Goal: Information Seeking & Learning: Learn about a topic

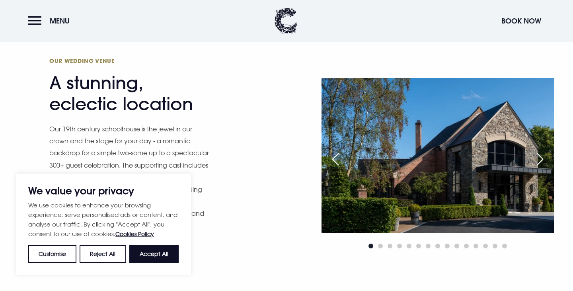
scroll to position [640, 0]
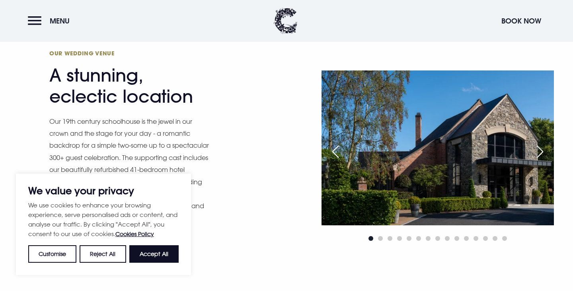
click at [163, 254] on button "Accept All" at bounding box center [153, 254] width 49 height 18
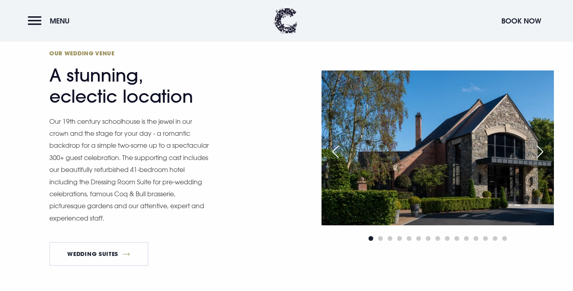
checkbox input "true"
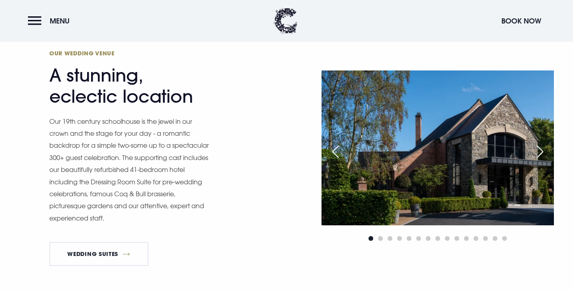
click at [540, 155] on div "Next slide" at bounding box center [540, 152] width 20 height 18
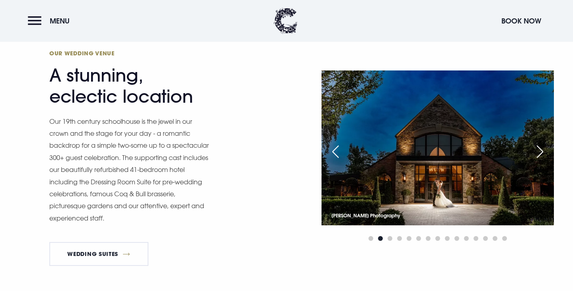
click at [540, 155] on div "Next slide" at bounding box center [540, 152] width 20 height 18
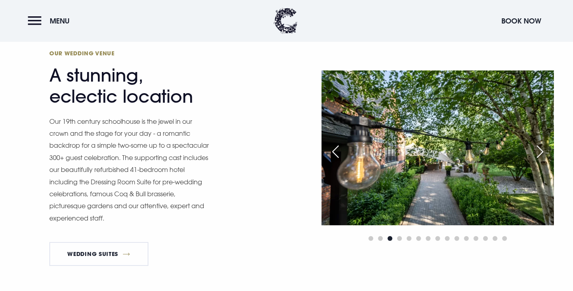
click at [540, 155] on div "Next slide" at bounding box center [540, 152] width 20 height 18
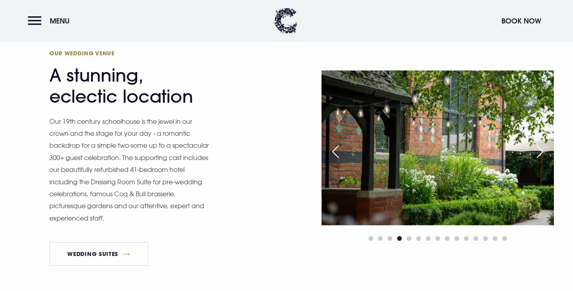
click at [540, 155] on div "Next slide" at bounding box center [540, 152] width 20 height 18
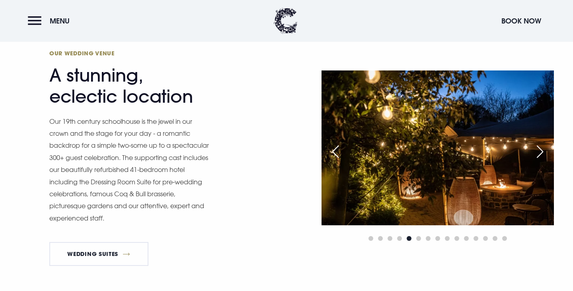
click at [540, 155] on div "Next slide" at bounding box center [540, 152] width 20 height 18
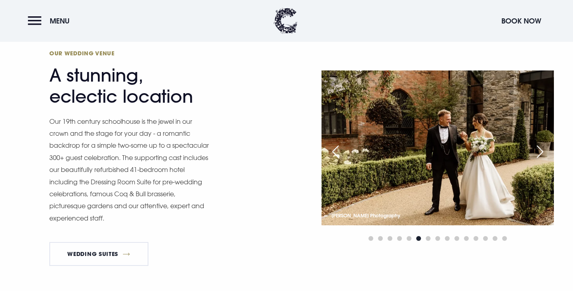
click at [540, 155] on div "Next slide" at bounding box center [540, 152] width 20 height 18
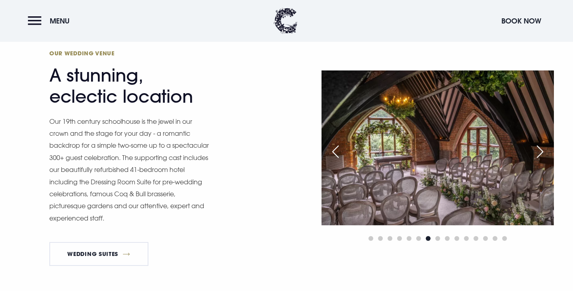
click at [540, 155] on div "Next slide" at bounding box center [540, 152] width 20 height 18
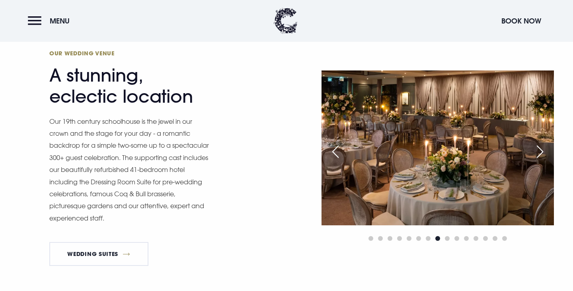
click at [540, 155] on div "Next slide" at bounding box center [540, 152] width 20 height 18
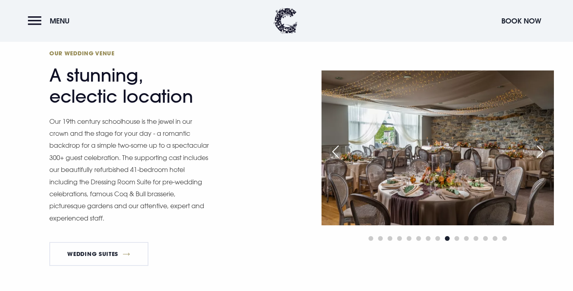
click at [540, 155] on div "Next slide" at bounding box center [540, 152] width 20 height 18
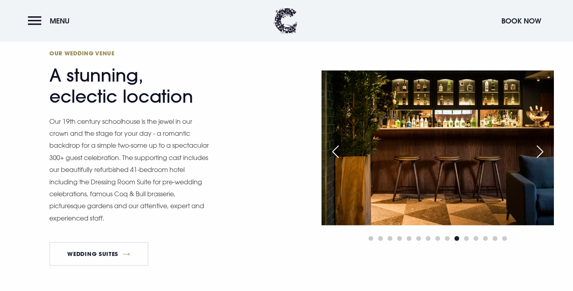
click at [540, 155] on div "Next slide" at bounding box center [540, 152] width 20 height 18
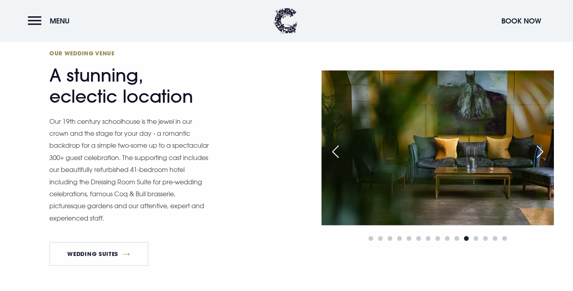
click at [540, 155] on div "Next slide" at bounding box center [540, 152] width 20 height 18
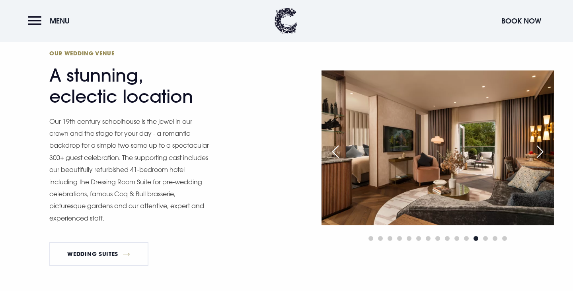
click at [540, 155] on div "Next slide" at bounding box center [540, 152] width 20 height 18
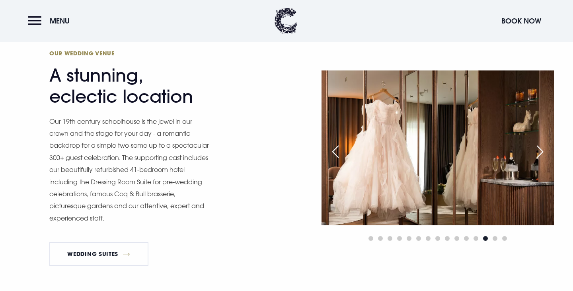
click at [540, 155] on div "Next slide" at bounding box center [540, 152] width 20 height 18
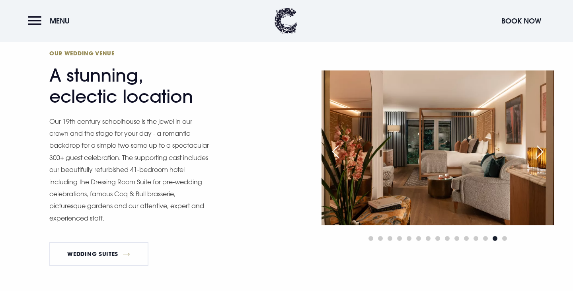
click at [540, 155] on div "Next slide" at bounding box center [540, 152] width 20 height 18
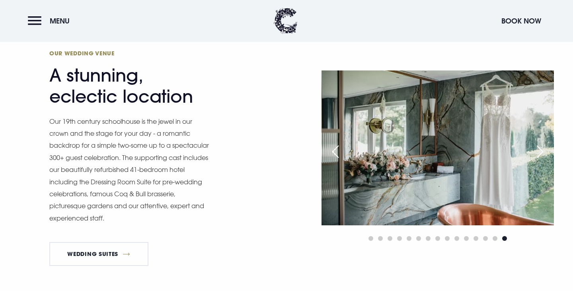
click at [540, 155] on div "Next slide" at bounding box center [540, 152] width 20 height 18
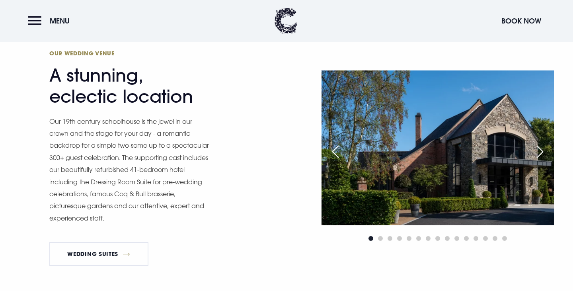
click at [540, 155] on div "Next slide" at bounding box center [540, 152] width 20 height 18
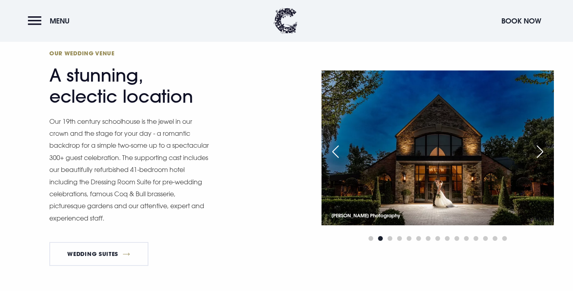
click at [540, 155] on div "Next slide" at bounding box center [540, 152] width 20 height 18
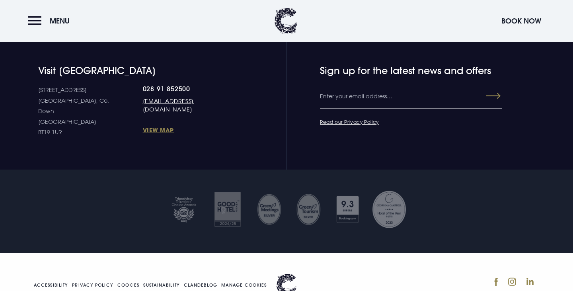
scroll to position [2900, 0]
